Goal: Transaction & Acquisition: Purchase product/service

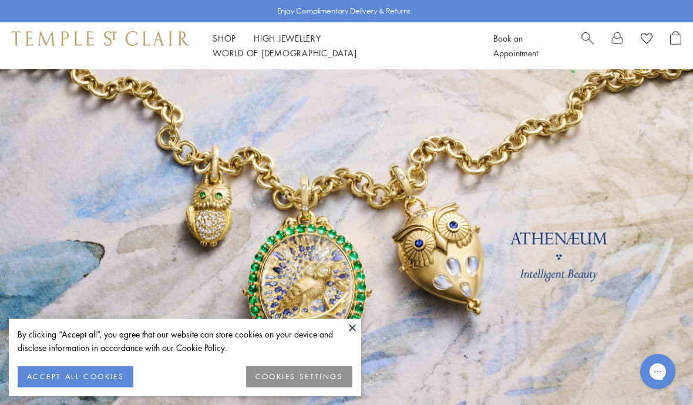
click at [355, 332] on button at bounding box center [353, 328] width 18 height 18
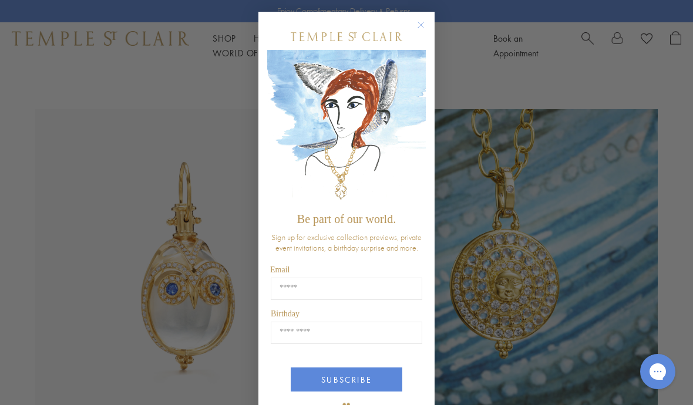
scroll to position [526, 0]
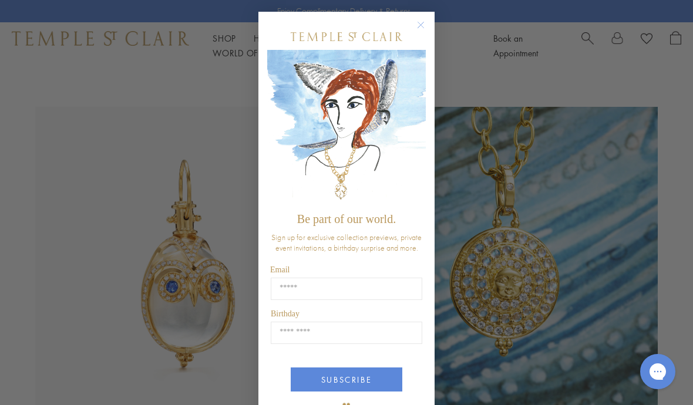
click at [427, 24] on circle "Close dialog" at bounding box center [421, 25] width 14 height 14
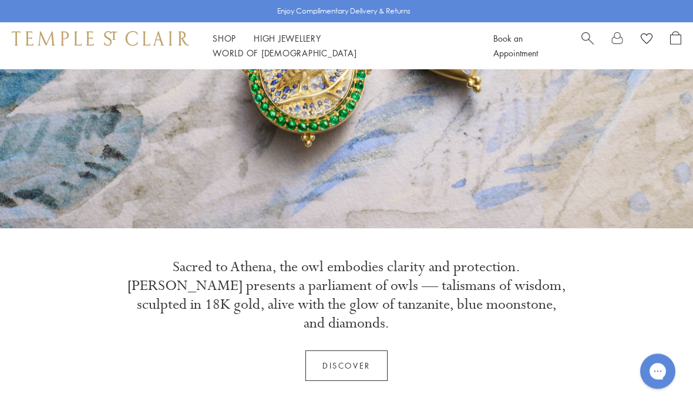
scroll to position [0, 0]
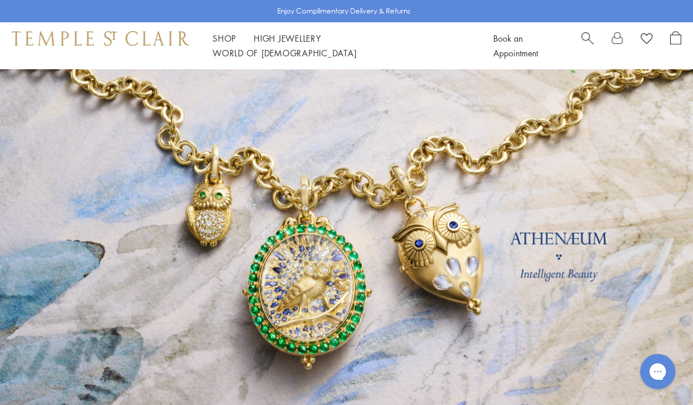
click at [217, 56] on div "Shop Shop Categories Amulets Pendants & Charms Lockets Chains & Leather Cords E…" at bounding box center [346, 45] width 693 height 47
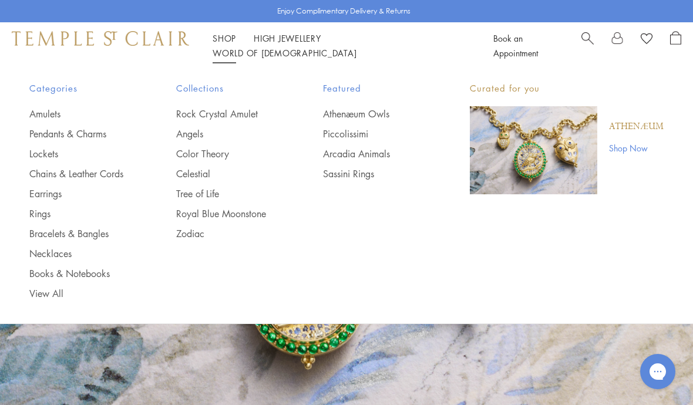
click at [53, 191] on link "Earrings" at bounding box center [79, 193] width 100 height 13
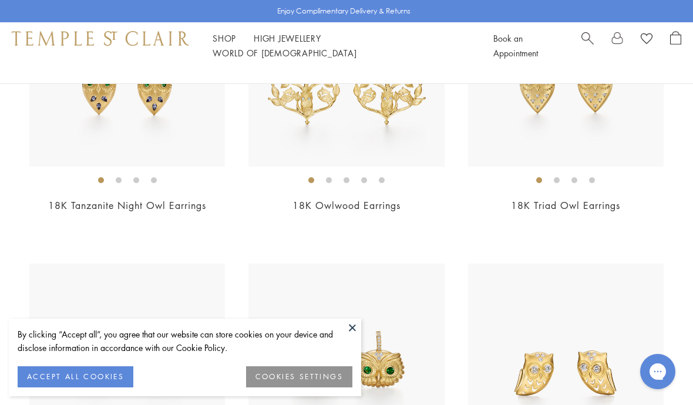
scroll to position [244, 0]
click at [87, 388] on button "ACCEPT ALL COOKIES" at bounding box center [76, 377] width 116 height 21
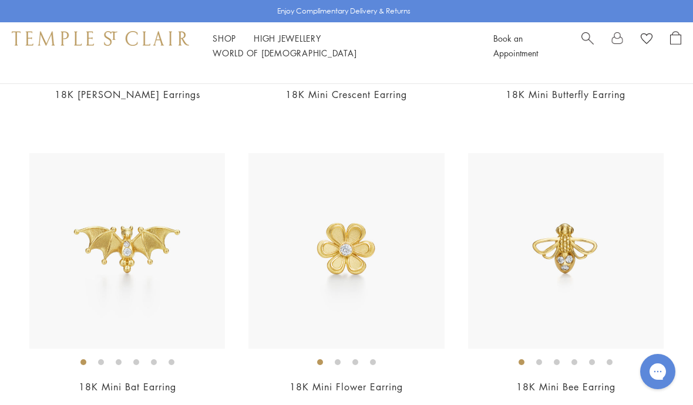
scroll to position [941, 0]
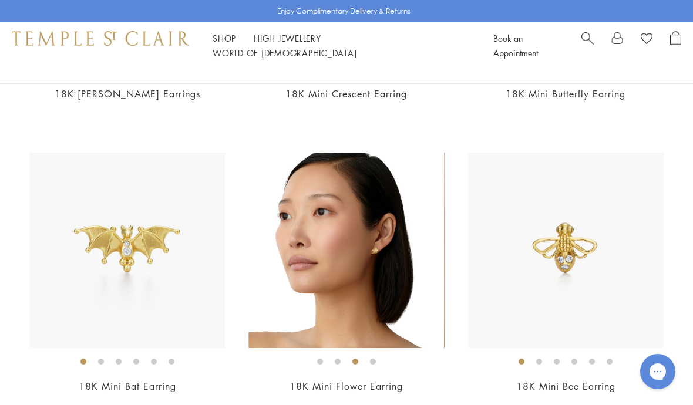
click at [379, 257] on img at bounding box center [347, 251] width 196 height 196
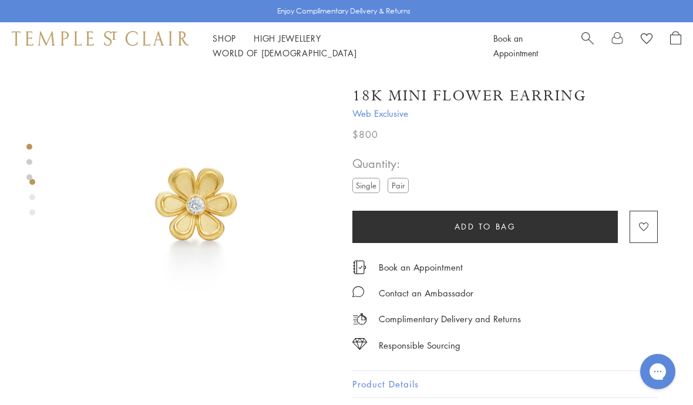
click at [404, 187] on label "Pair" at bounding box center [398, 185] width 21 height 15
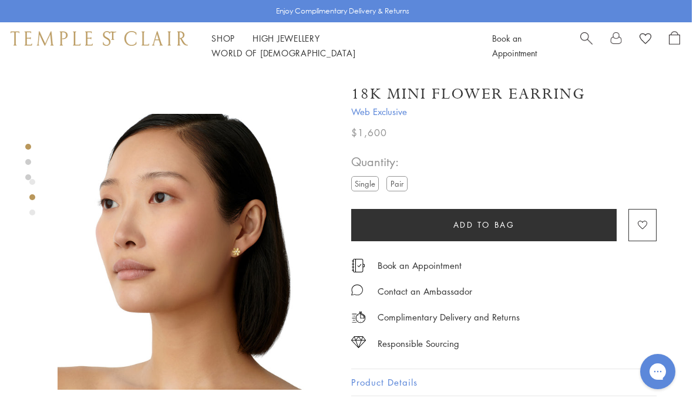
scroll to position [249, 0]
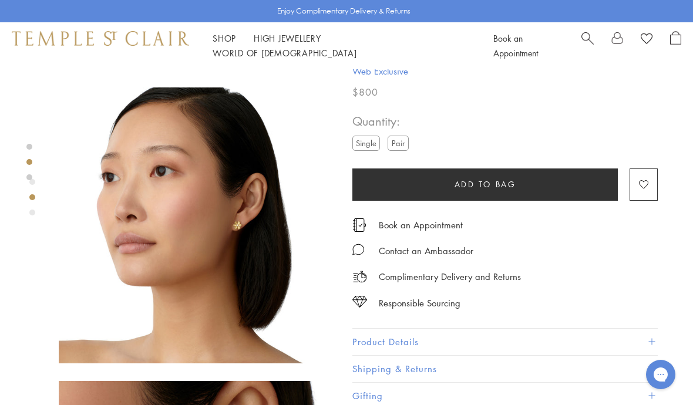
scroll to position [275, 0]
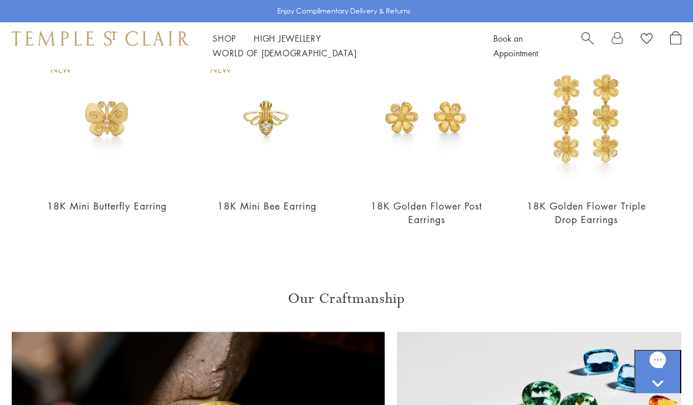
scroll to position [905, 0]
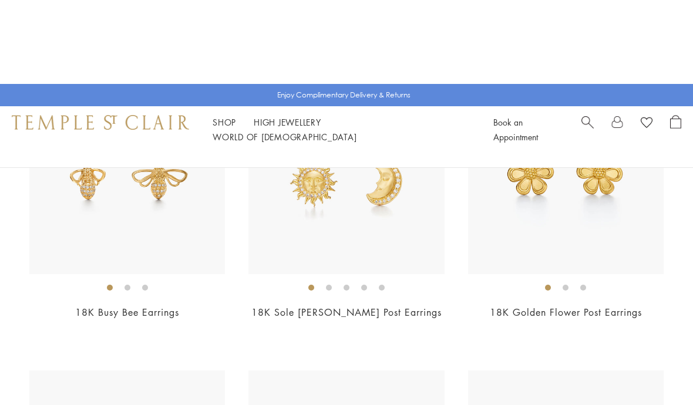
scroll to position [1299, 0]
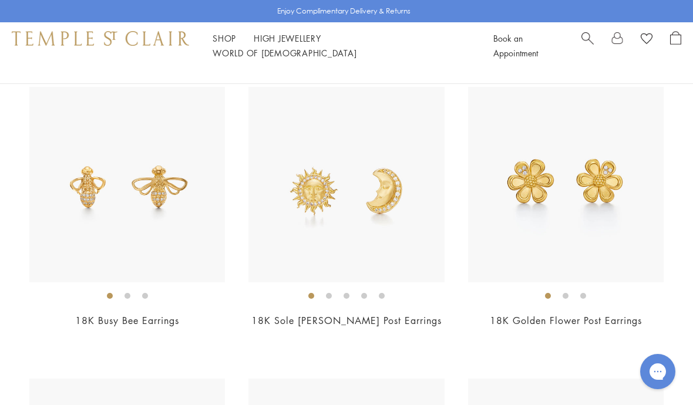
click at [558, 203] on img at bounding box center [566, 185] width 196 height 196
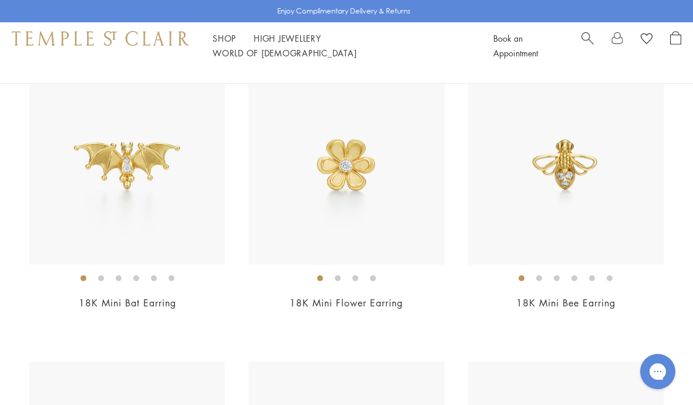
scroll to position [1025, 0]
click at [343, 173] on img at bounding box center [347, 166] width 196 height 196
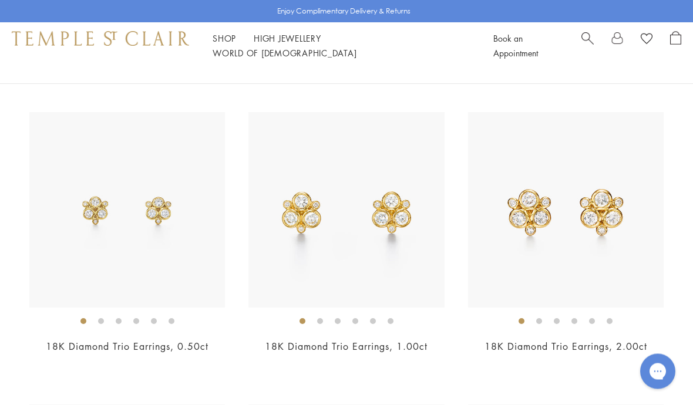
scroll to position [1568, 0]
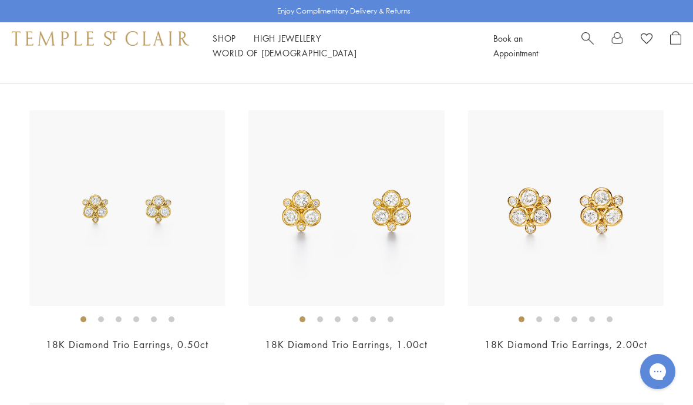
click at [154, 230] on img at bounding box center [127, 208] width 196 height 196
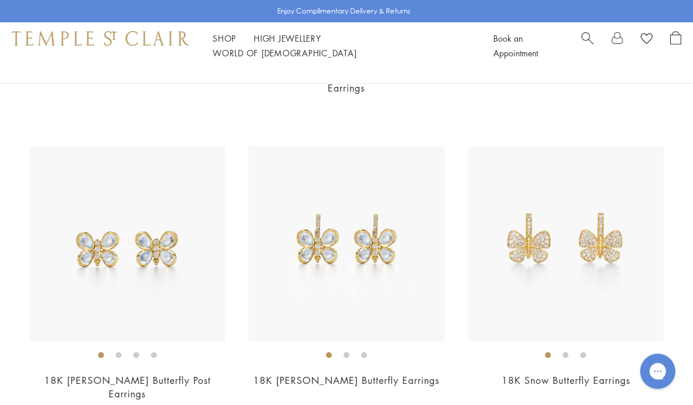
scroll to position [4499, 0]
click at [158, 251] on img at bounding box center [127, 244] width 196 height 196
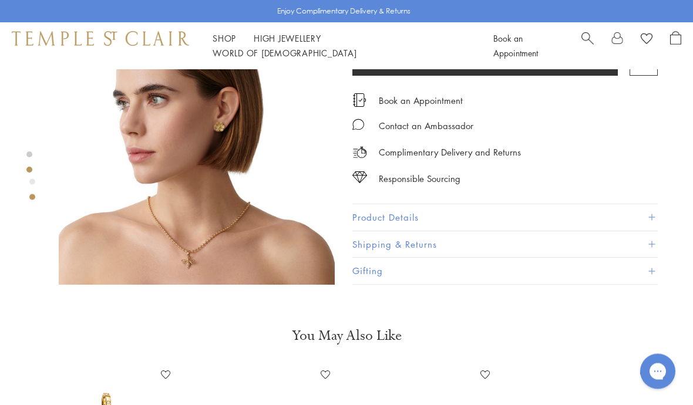
scroll to position [357, 0]
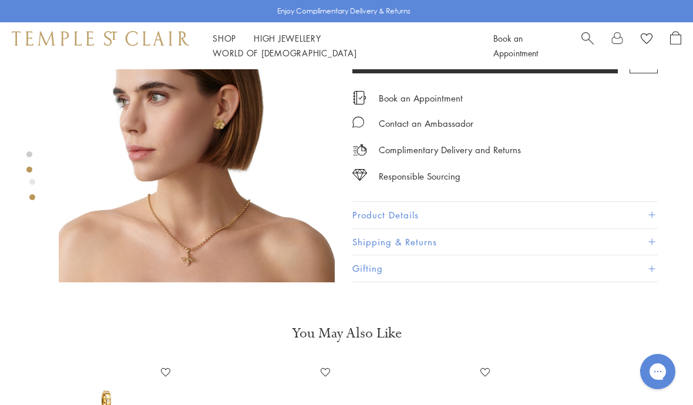
click at [230, 143] on img at bounding box center [197, 144] width 276 height 276
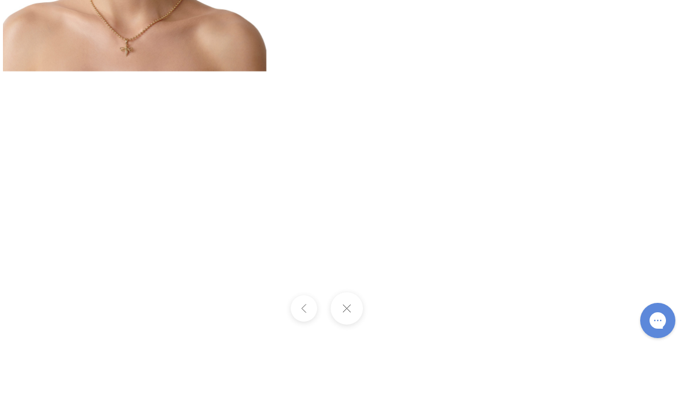
scroll to position [408, 0]
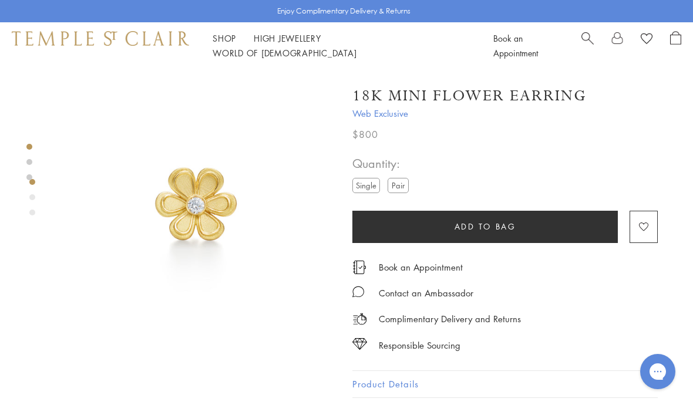
click at [405, 183] on label "Pair" at bounding box center [398, 185] width 21 height 15
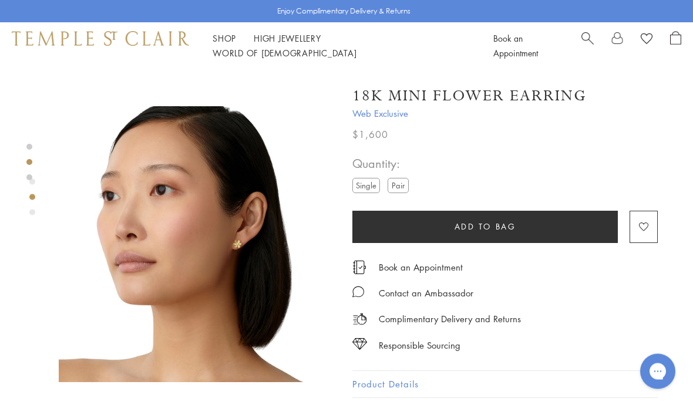
scroll to position [257, 0]
click at [233, 257] on img at bounding box center [197, 244] width 276 height 276
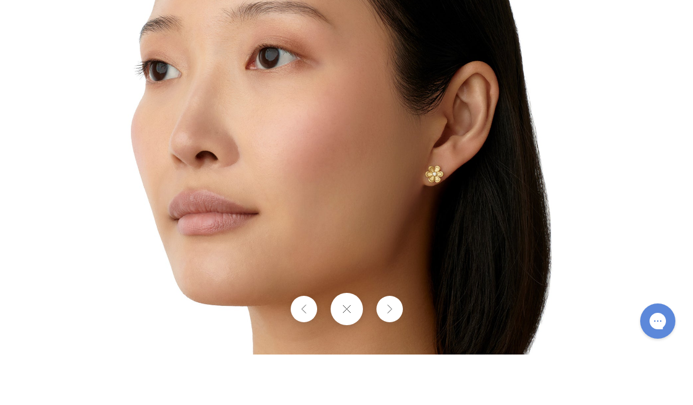
scroll to position [308, 0]
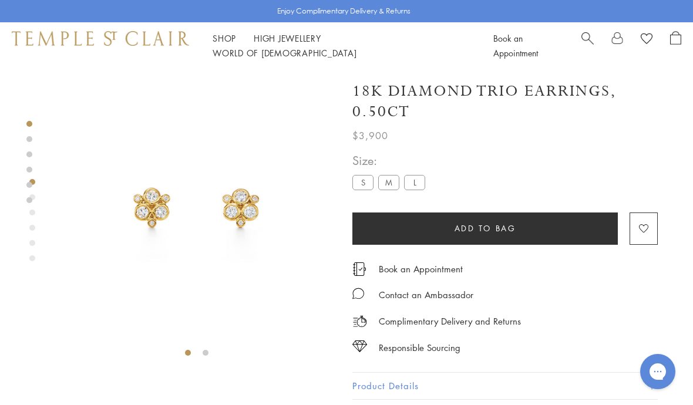
click at [204, 192] on img at bounding box center [197, 207] width 276 height 276
click at [385, 181] on label "M" at bounding box center [388, 182] width 21 height 15
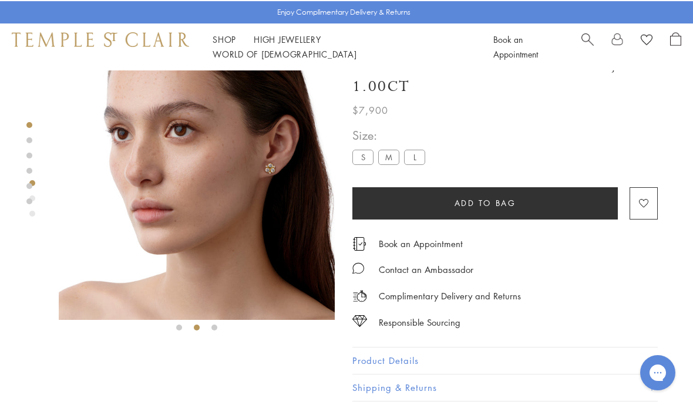
scroll to position [25, 0]
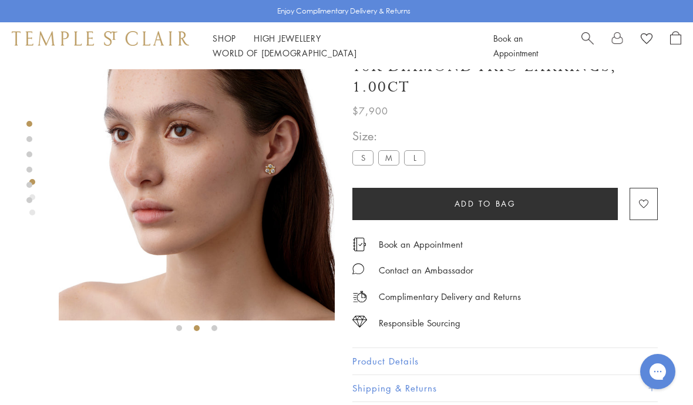
click at [280, 183] on img at bounding box center [197, 183] width 276 height 276
click at [422, 156] on label "L" at bounding box center [414, 157] width 21 height 15
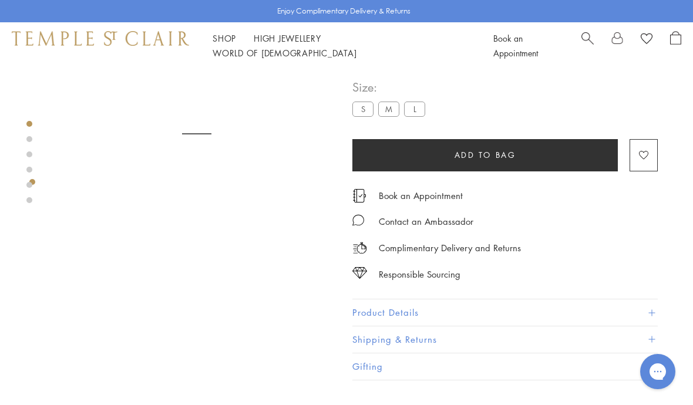
scroll to position [73, 0]
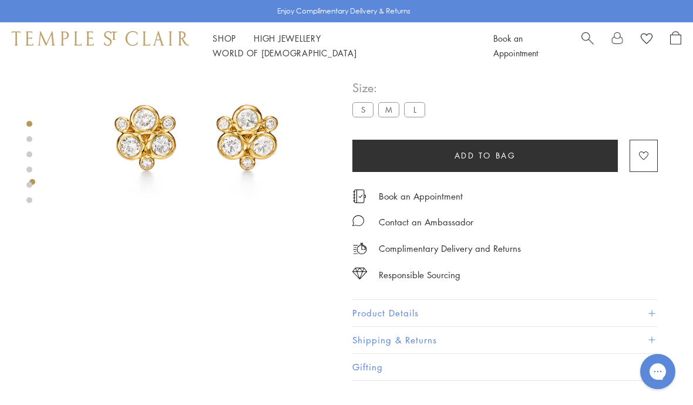
click at [219, 231] on img at bounding box center [197, 134] width 276 height 276
click at [361, 110] on label "S" at bounding box center [363, 109] width 21 height 15
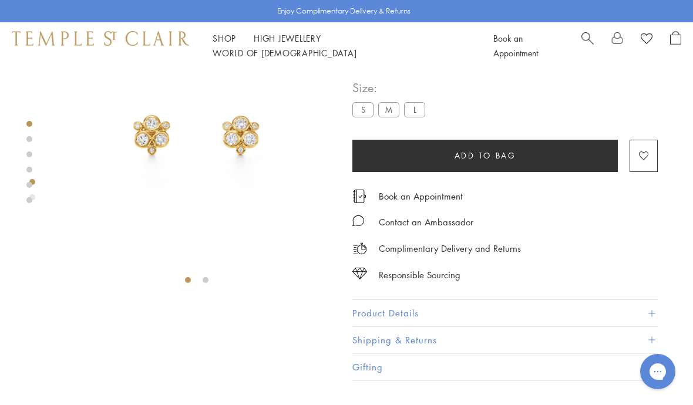
scroll to position [69, 0]
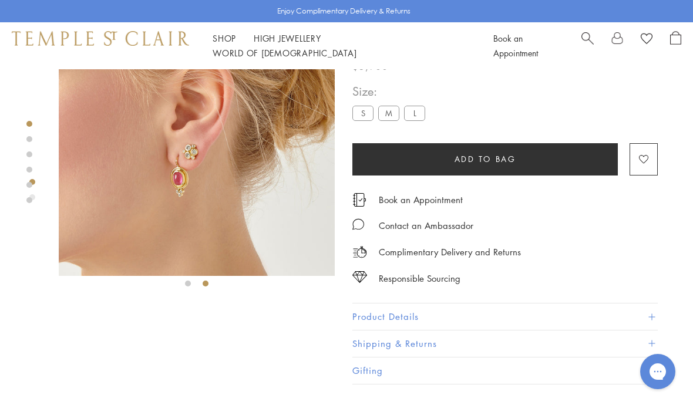
click at [196, 293] on div at bounding box center [197, 147] width 276 height 294
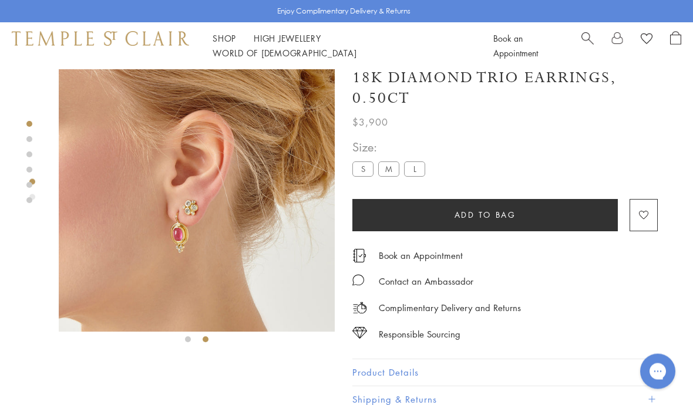
scroll to position [0, 0]
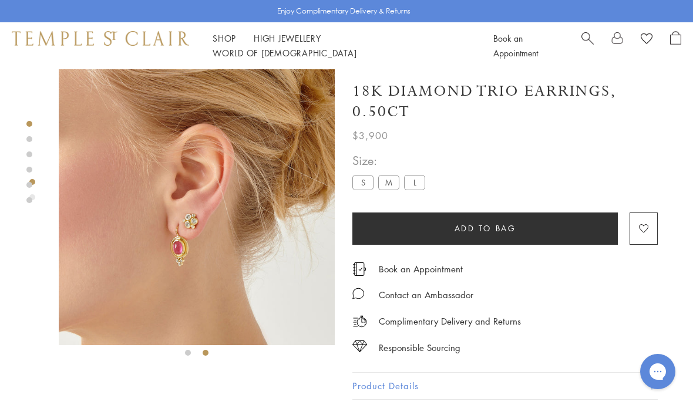
click at [196, 228] on img at bounding box center [197, 207] width 276 height 276
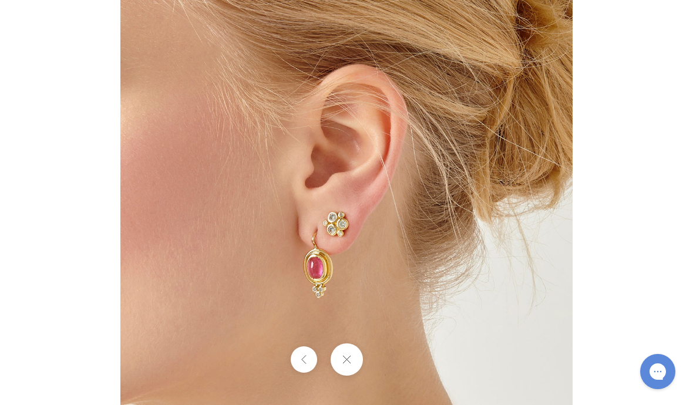
scroll to position [73, 0]
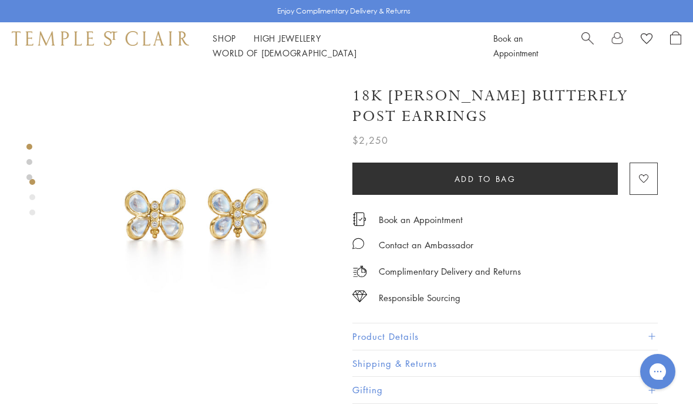
click at [620, 324] on button "Product Details" at bounding box center [506, 337] width 306 height 26
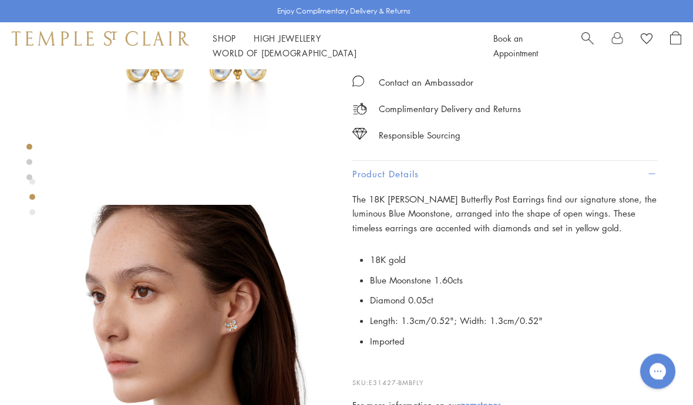
scroll to position [158, 0]
click at [248, 336] on img at bounding box center [197, 343] width 276 height 276
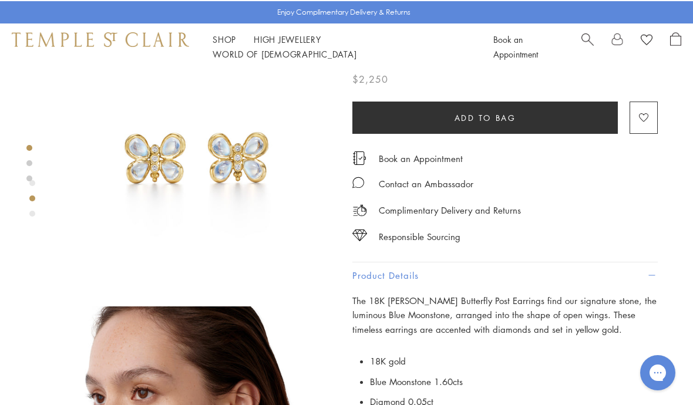
scroll to position [0, 0]
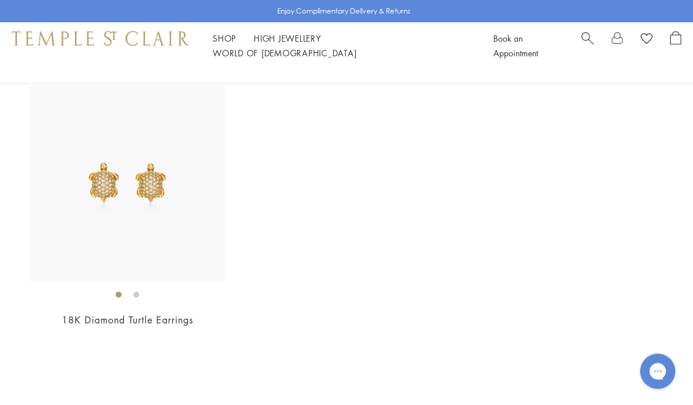
scroll to position [5157, 0]
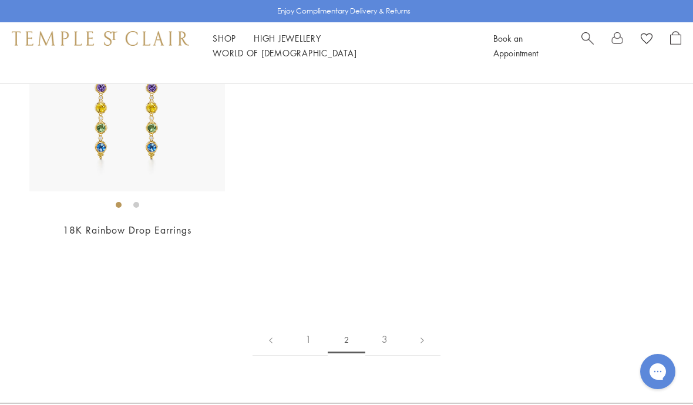
scroll to position [5062, 0]
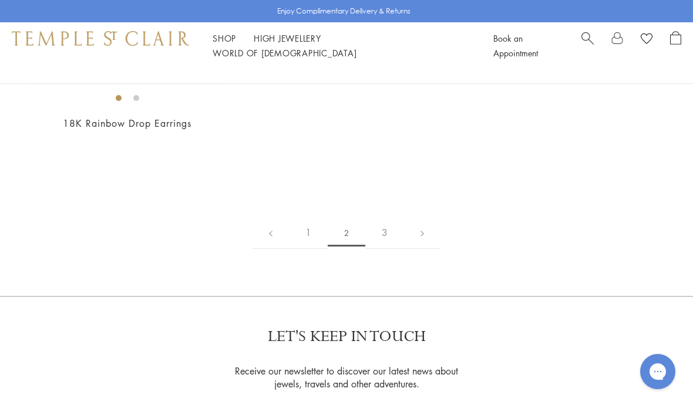
click at [387, 227] on link "3" at bounding box center [384, 233] width 39 height 32
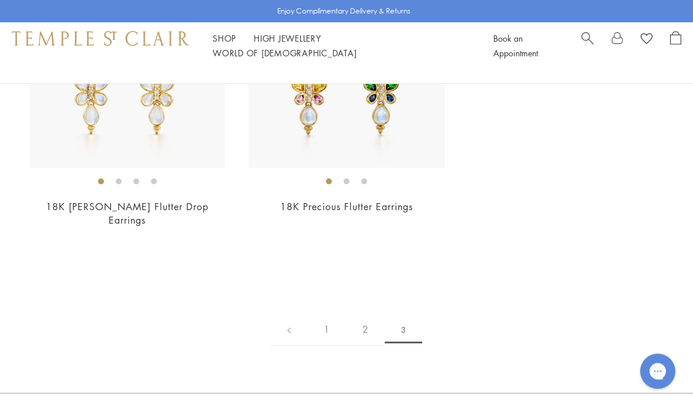
scroll to position [243, 0]
click at [358, 317] on link "2" at bounding box center [365, 330] width 39 height 32
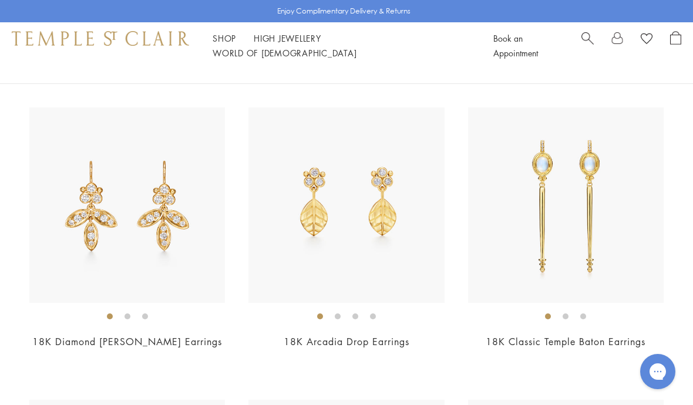
scroll to position [3672, 0]
click at [358, 234] on img at bounding box center [347, 206] width 196 height 196
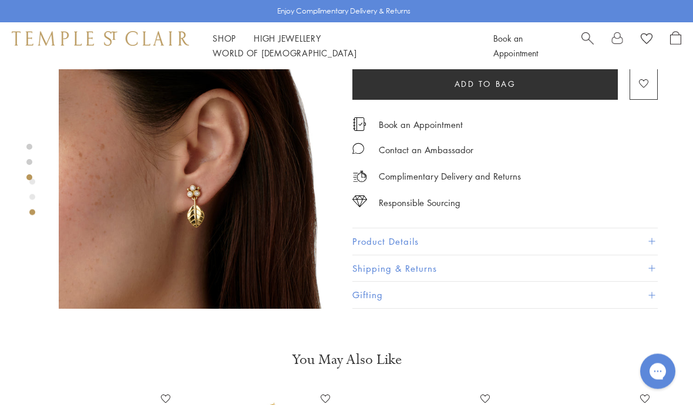
scroll to position [649, 0]
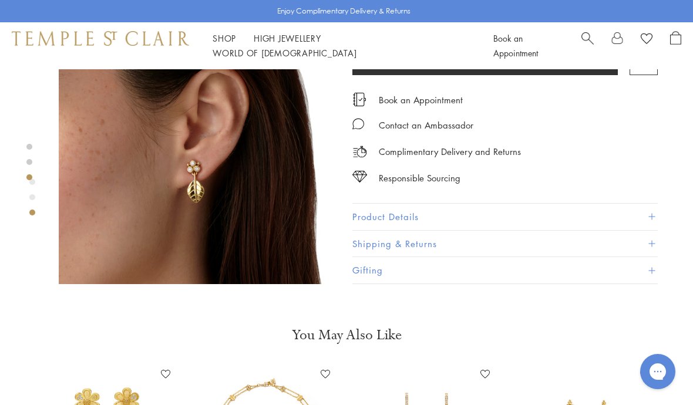
click at [192, 186] on img at bounding box center [197, 146] width 276 height 276
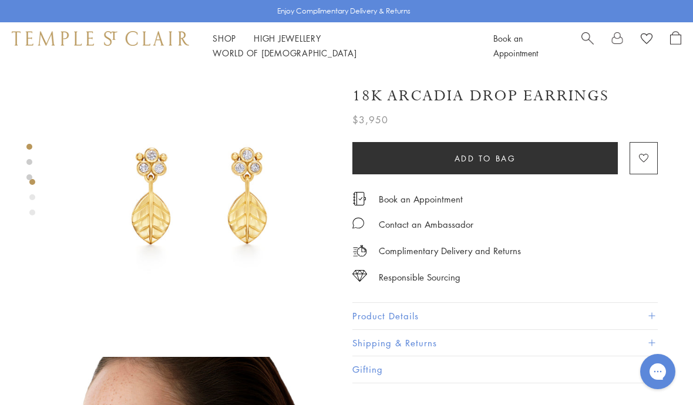
scroll to position [0, 0]
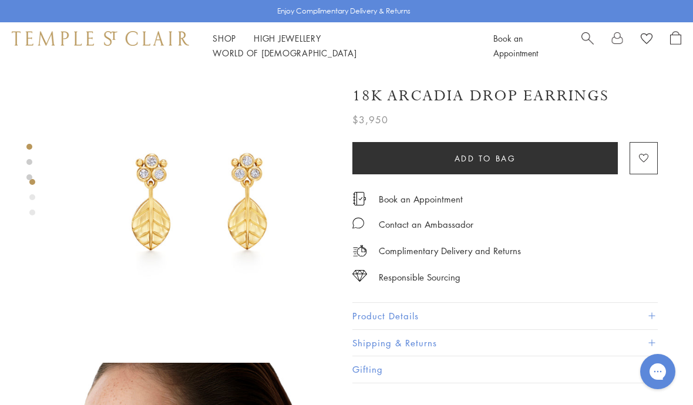
click at [589, 42] on span "Search" at bounding box center [588, 37] width 12 height 12
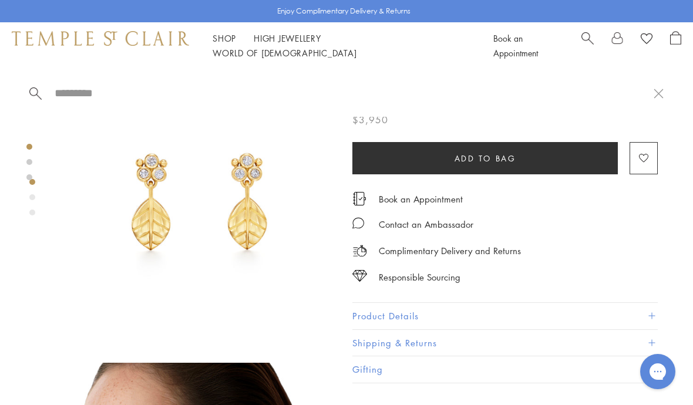
click at [583, 43] on span "Search" at bounding box center [588, 37] width 12 height 12
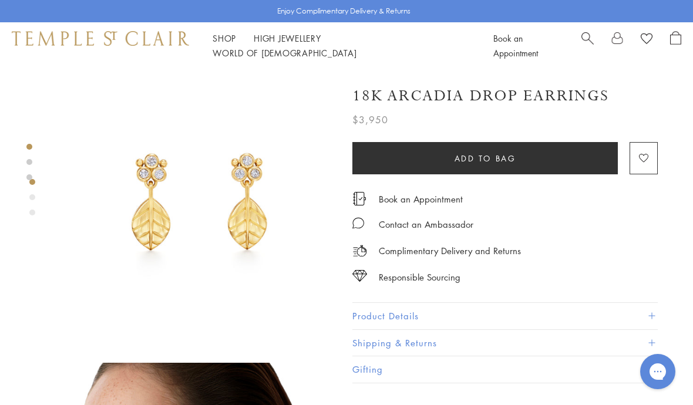
click at [585, 43] on span "Search" at bounding box center [588, 37] width 12 height 12
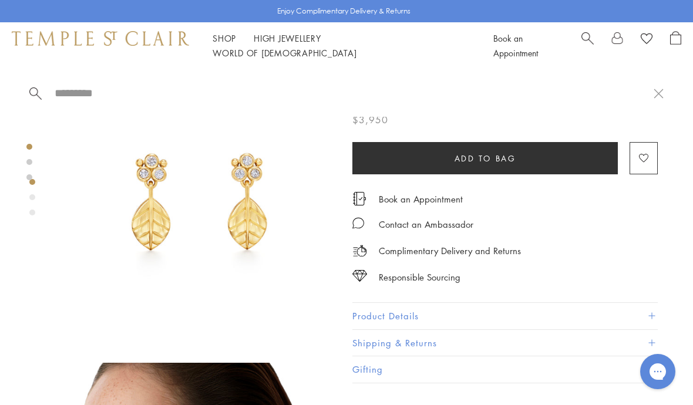
click at [118, 88] on input "search" at bounding box center [353, 93] width 601 height 14
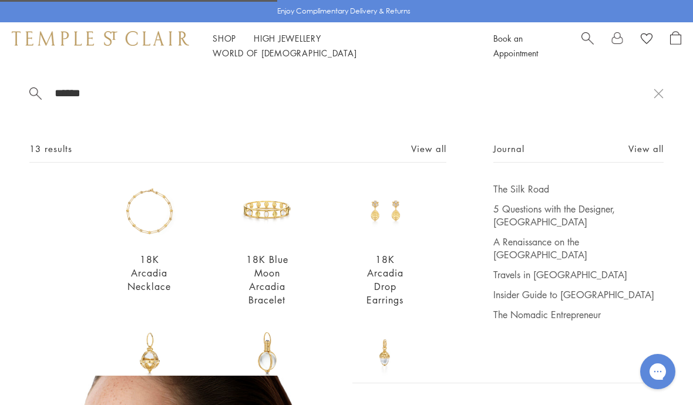
type input "*******"
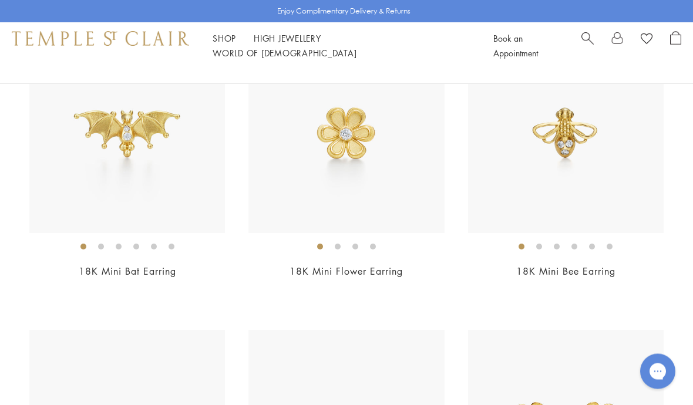
scroll to position [1056, 0]
click at [350, 177] on img at bounding box center [347, 135] width 196 height 196
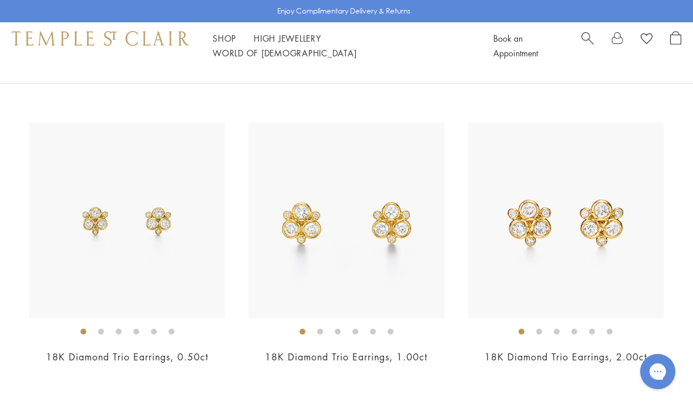
scroll to position [1609, 0]
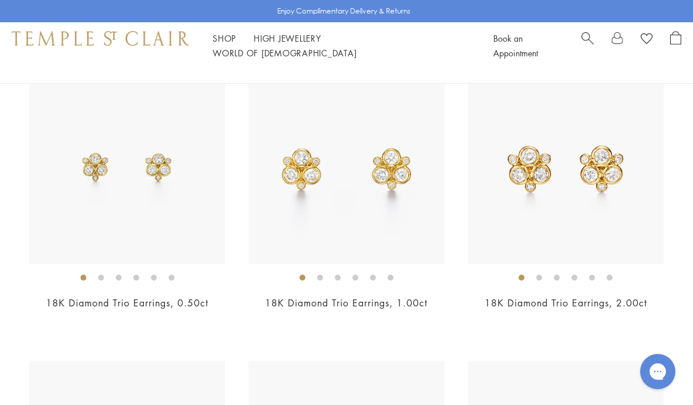
click at [140, 198] on img at bounding box center [127, 167] width 196 height 196
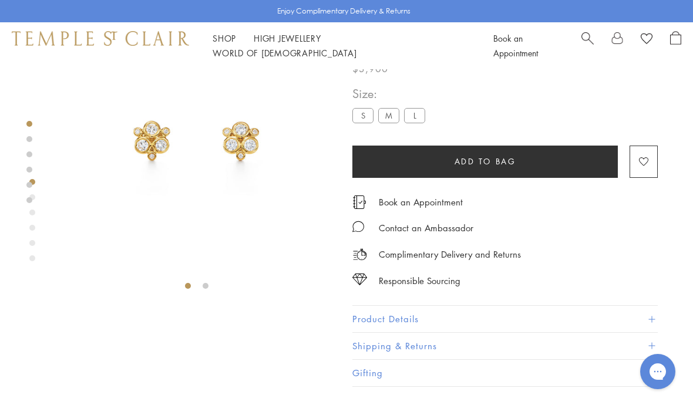
scroll to position [69, 0]
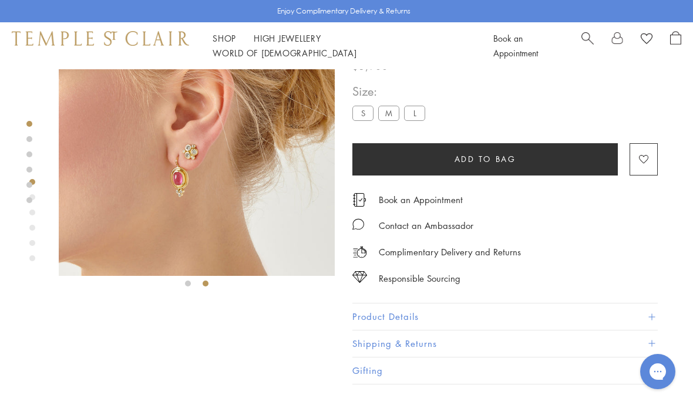
click at [209, 173] on img at bounding box center [197, 138] width 276 height 276
